Goal: Find specific page/section: Find specific page/section

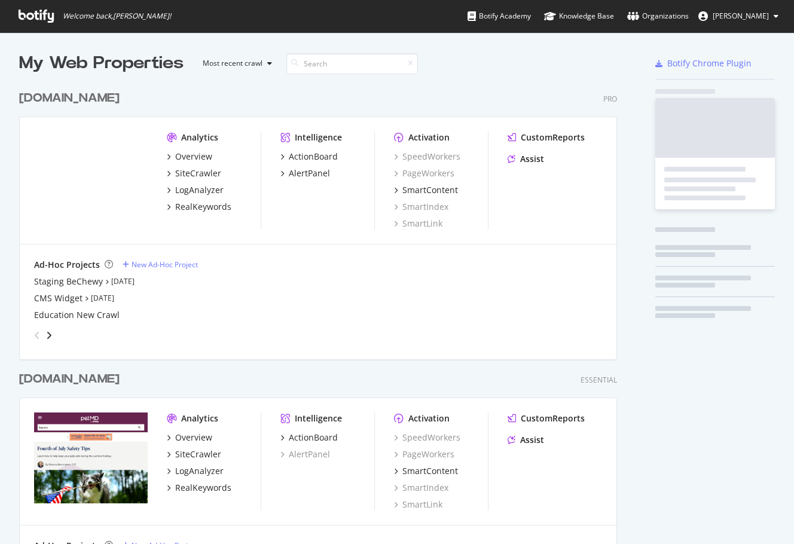
scroll to position [562, 607]
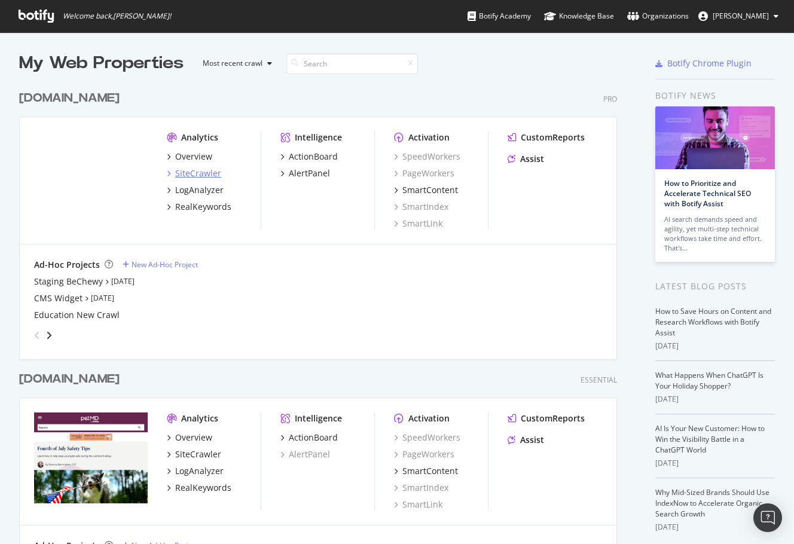
click at [196, 173] on div "SiteCrawler" at bounding box center [198, 173] width 46 height 12
